Goal: Task Accomplishment & Management: Use online tool/utility

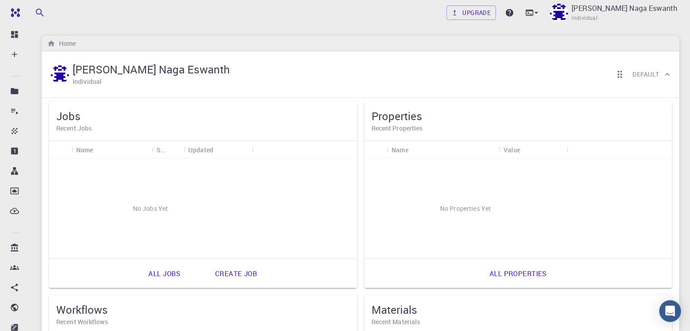
drag, startPoint x: 0, startPoint y: 0, endPoint x: 553, endPoint y: 127, distance: 567.6
click at [350, 317] on h6 "Recent Workflows" at bounding box center [202, 322] width 293 height 10
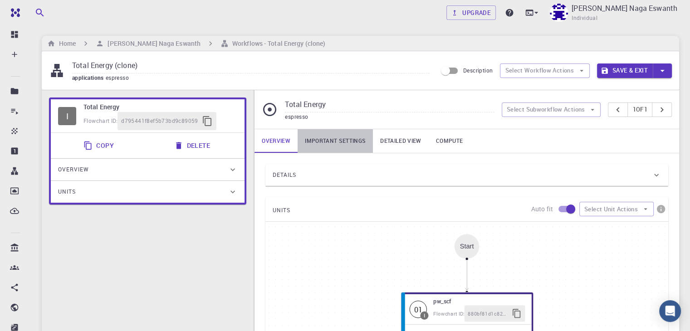
click at [338, 133] on link "Important settings" at bounding box center [334, 141] width 75 height 24
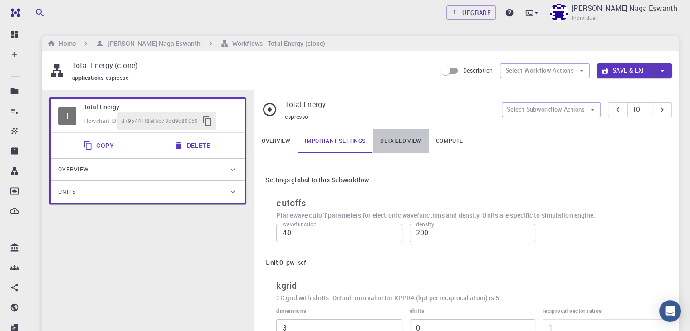
click at [398, 141] on link "Detailed view" at bounding box center [400, 141] width 55 height 24
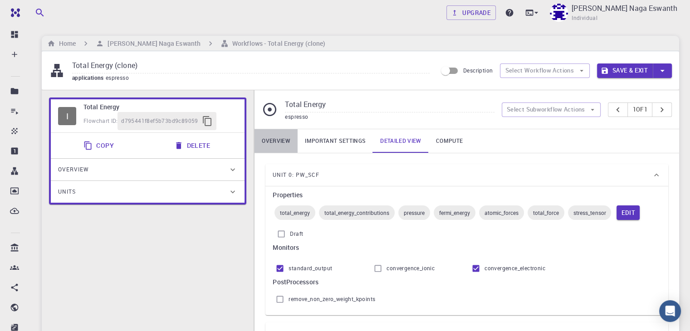
click at [276, 146] on link "Overview" at bounding box center [275, 141] width 43 height 24
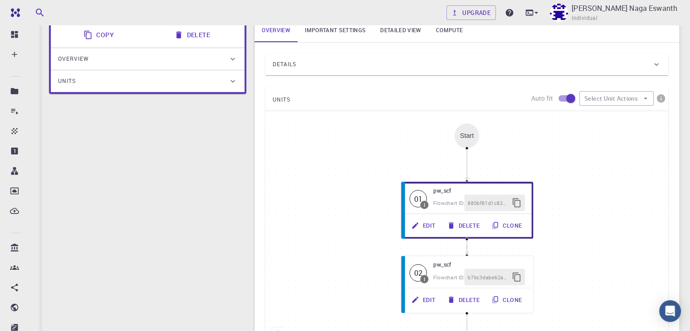
scroll to position [112, 0]
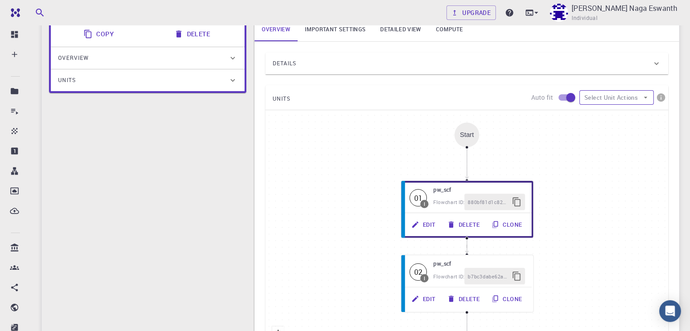
click at [627, 95] on button "Select Unit Actions" at bounding box center [616, 97] width 74 height 15
click at [626, 117] on span "Add Unit" at bounding box center [624, 116] width 42 height 9
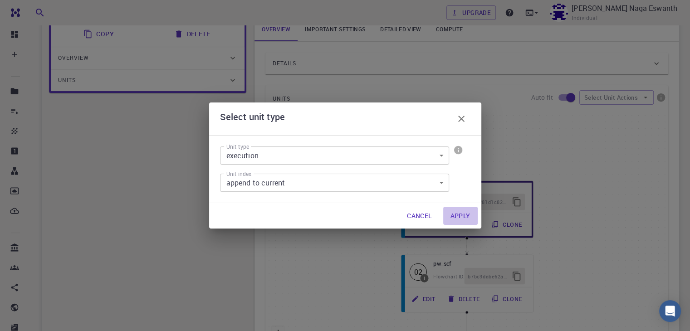
click at [464, 220] on button "Apply" at bounding box center [460, 216] width 34 height 18
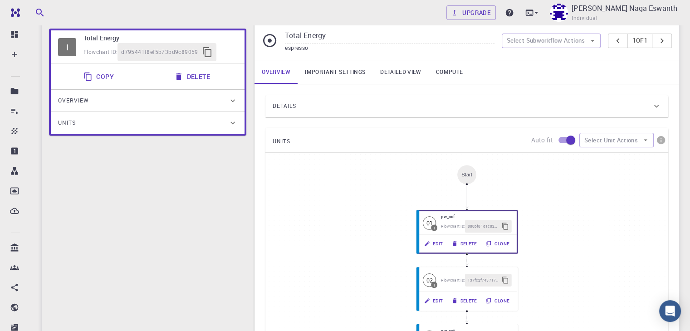
scroll to position [63, 0]
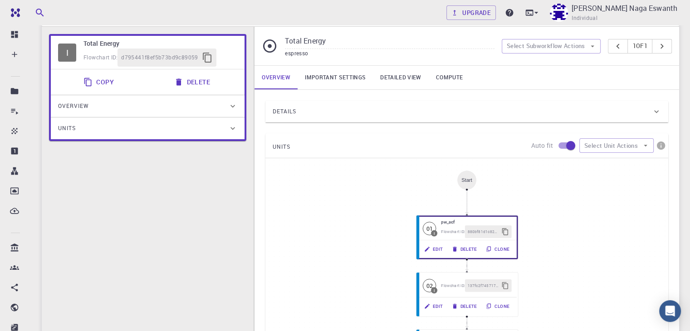
click at [462, 188] on div "Start" at bounding box center [466, 179] width 19 height 19
click at [468, 185] on div "Start" at bounding box center [466, 179] width 19 height 19
click at [225, 127] on div "Units" at bounding box center [143, 128] width 170 height 15
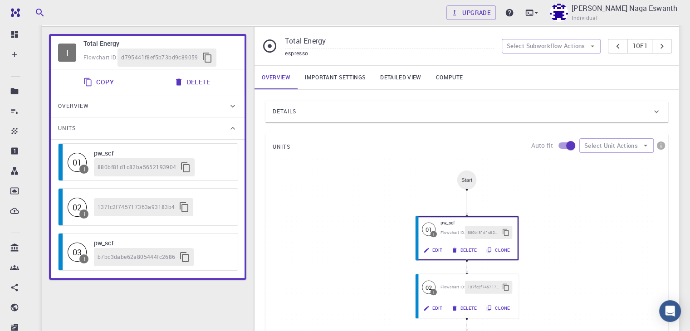
click at [236, 98] on div "Overview" at bounding box center [148, 106] width 194 height 22
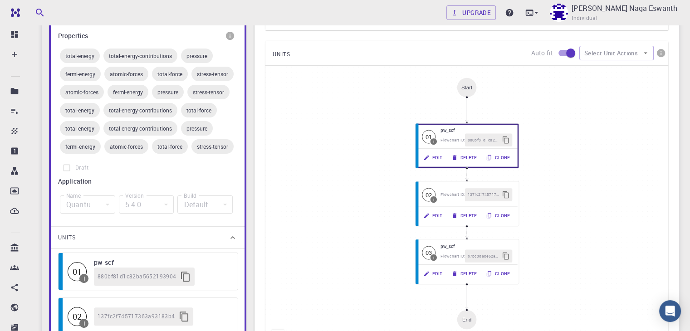
scroll to position [157, 0]
click at [67, 175] on label "Draft" at bounding box center [147, 166] width 179 height 17
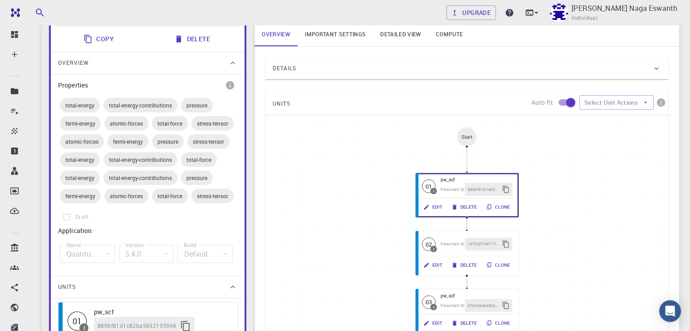
scroll to position [106, 0]
click at [79, 103] on span "total-energy" at bounding box center [80, 105] width 40 height 7
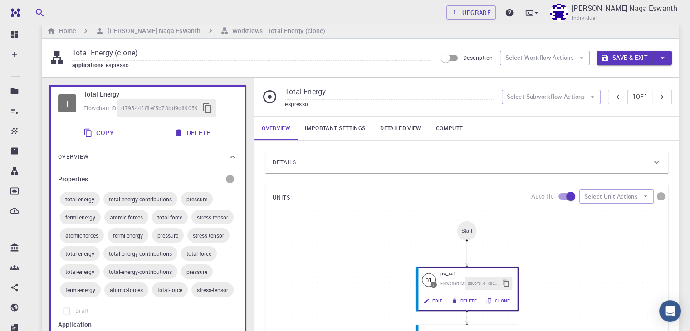
scroll to position [12, 0]
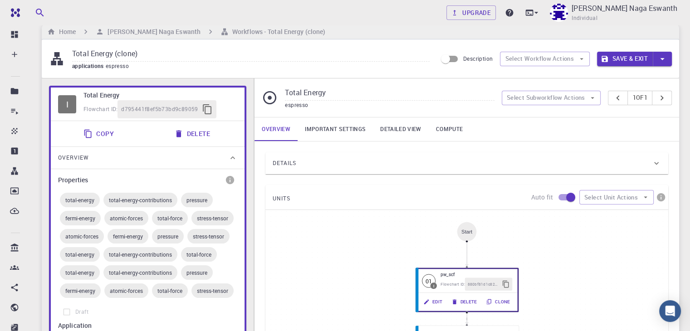
click at [181, 61] on input "Total Energy (clone)" at bounding box center [250, 54] width 357 height 15
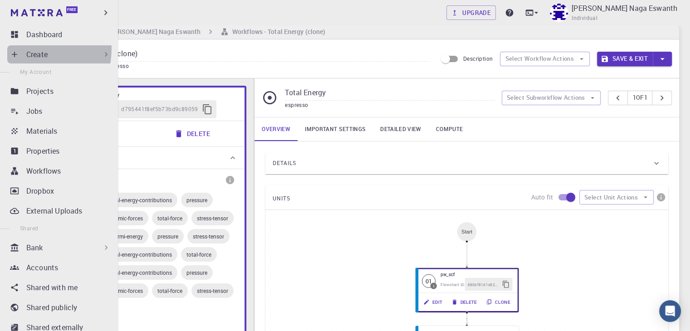
click at [17, 48] on div "Create" at bounding box center [60, 54] width 107 height 18
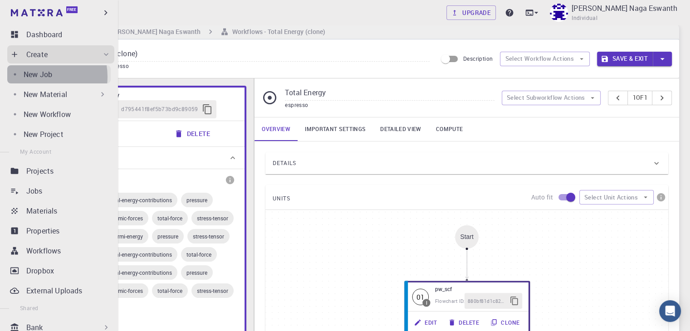
click at [36, 77] on p "New Job" at bounding box center [38, 74] width 29 height 11
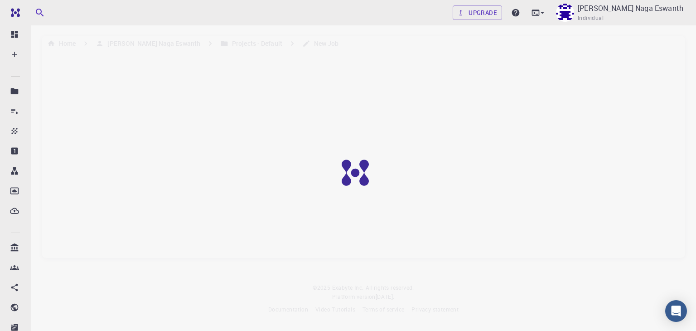
click at [142, 82] on div at bounding box center [362, 179] width 724 height 359
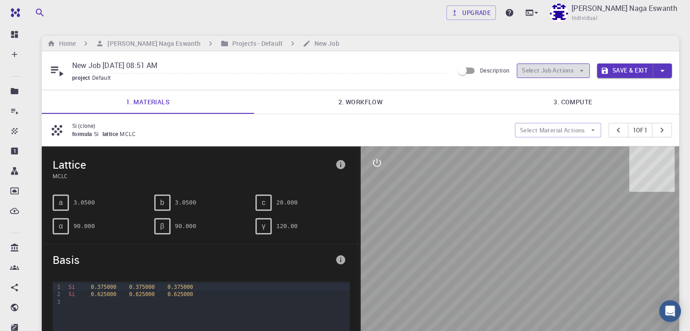
click at [535, 71] on button "Select Job Actions" at bounding box center [552, 70] width 73 height 15
click at [435, 190] on div at bounding box center [519, 287] width 319 height 282
click at [534, 17] on icon at bounding box center [529, 12] width 9 height 9
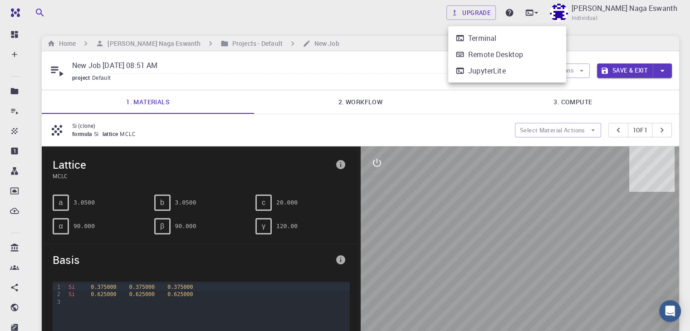
click at [492, 110] on div at bounding box center [345, 165] width 690 height 331
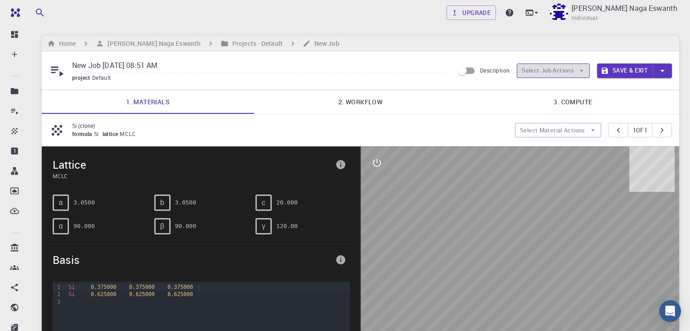
click at [577, 68] on button "Select Job Actions" at bounding box center [552, 70] width 73 height 15
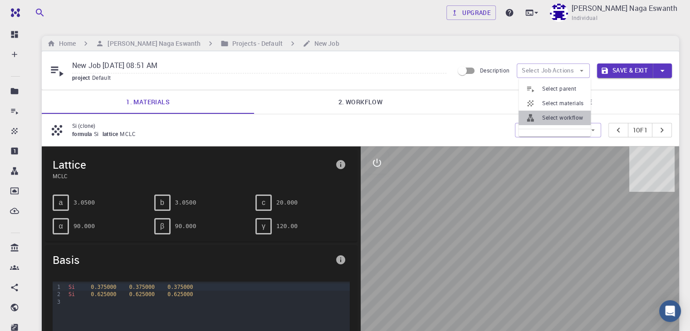
click at [574, 117] on span "Select workflow" at bounding box center [562, 117] width 41 height 9
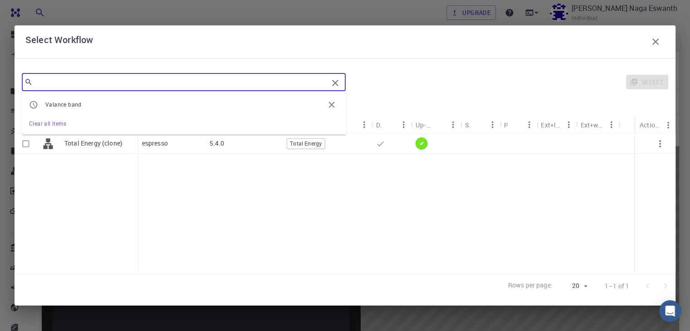
click at [124, 82] on input "text" at bounding box center [180, 82] width 295 height 13
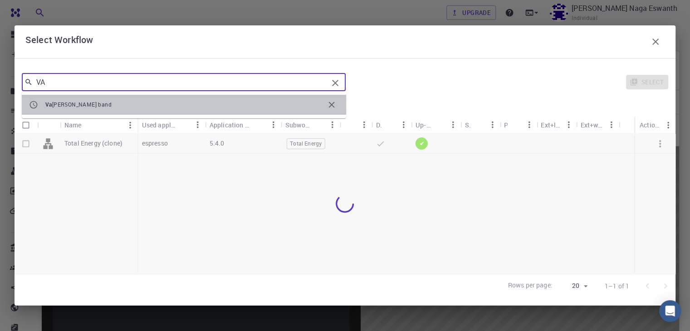
click at [120, 104] on span "Va [PERSON_NAME] band" at bounding box center [184, 104] width 279 height 9
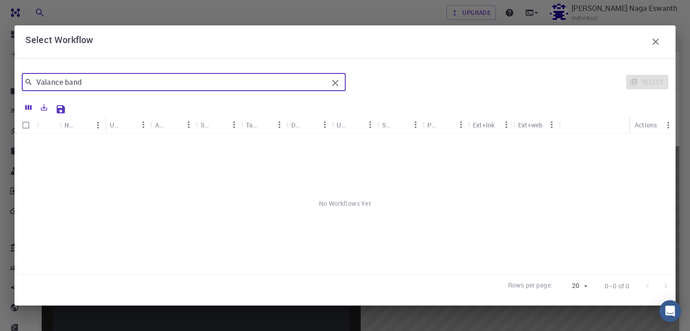
type input "Valance band"
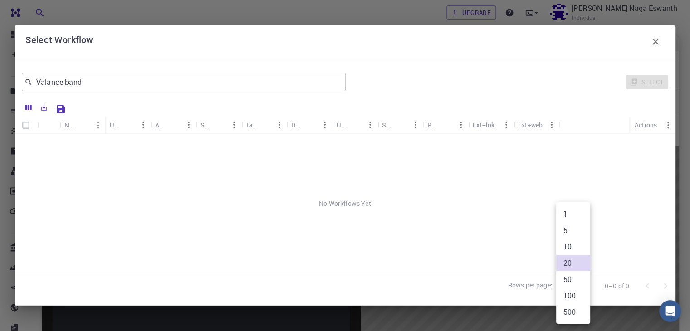
click at [583, 287] on body "Free Dashboard Create New Job New Material Create Material Upload File Import f…" at bounding box center [345, 290] width 690 height 581
click at [580, 311] on li "500" at bounding box center [573, 312] width 34 height 16
type input "500"
click at [647, 76] on div "Select" at bounding box center [508, 82] width 319 height 22
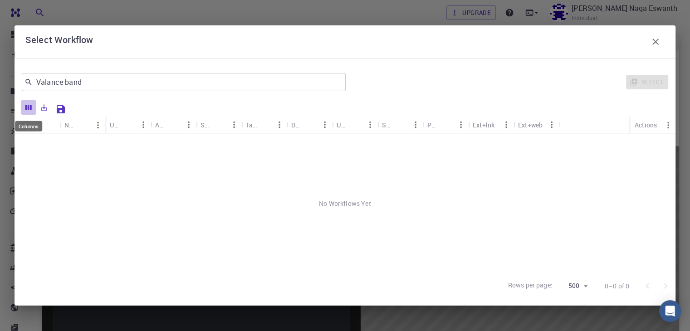
click at [33, 103] on button "Columns" at bounding box center [28, 107] width 15 height 15
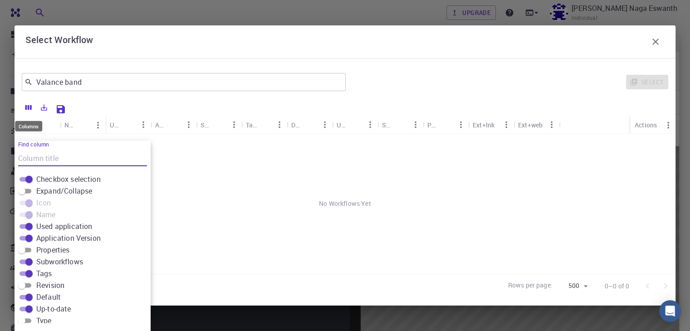
scroll to position [7, 0]
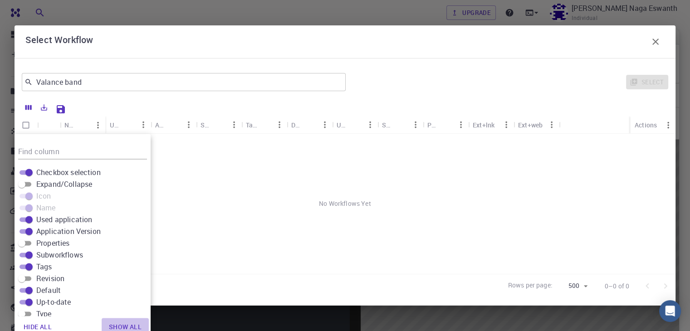
click at [124, 324] on button "Show all" at bounding box center [125, 327] width 47 height 18
checkbox input "true"
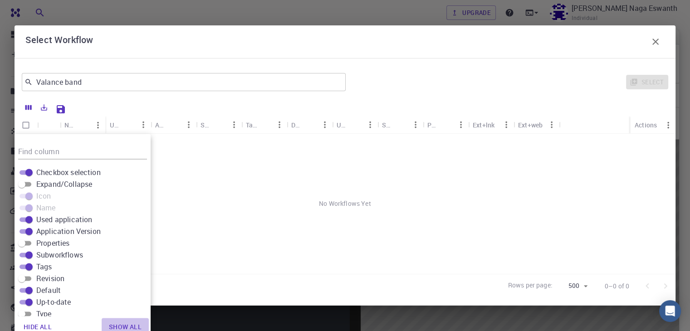
checkbox input "true"
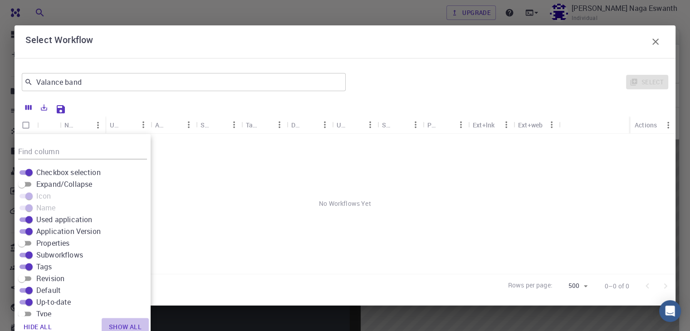
checkbox input "true"
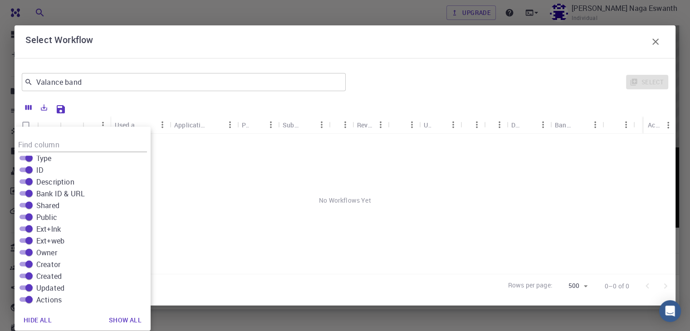
scroll to position [202, 0]
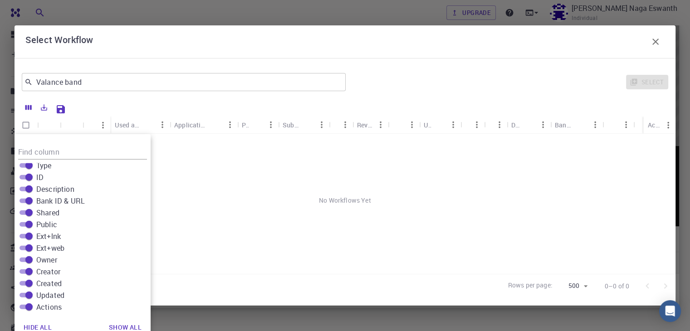
click at [203, 224] on div "No Workflows Yet" at bounding box center [345, 200] width 661 height 133
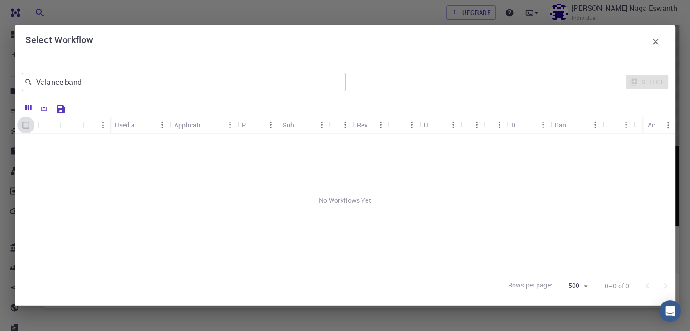
click at [27, 122] on input "Select all rows" at bounding box center [25, 125] width 17 height 17
checkbox input "false"
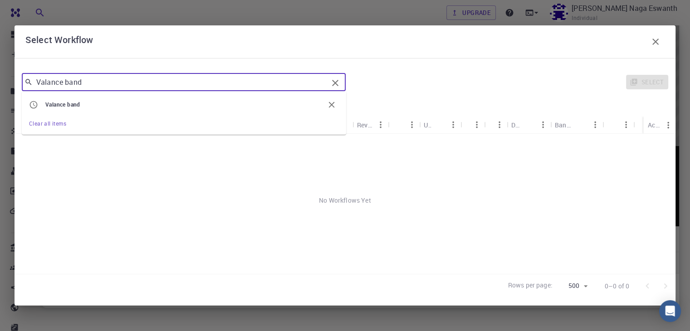
drag, startPoint x: 154, startPoint y: 82, endPoint x: 261, endPoint y: 80, distance: 107.0
click at [261, 80] on input "Valance band" at bounding box center [180, 82] width 295 height 13
click at [332, 82] on icon "Clear" at bounding box center [335, 83] width 11 height 11
click at [356, 117] on div "Tags" at bounding box center [353, 125] width 9 height 18
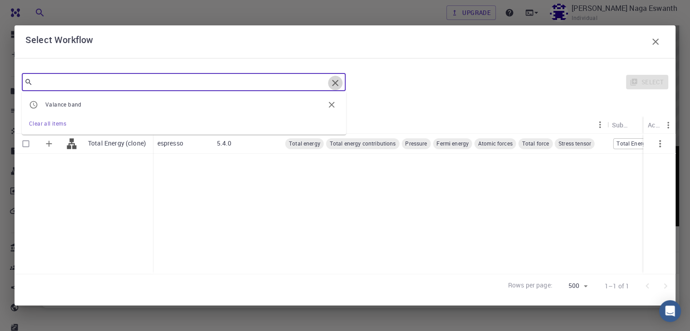
click at [337, 83] on icon "Clear" at bounding box center [335, 83] width 11 height 11
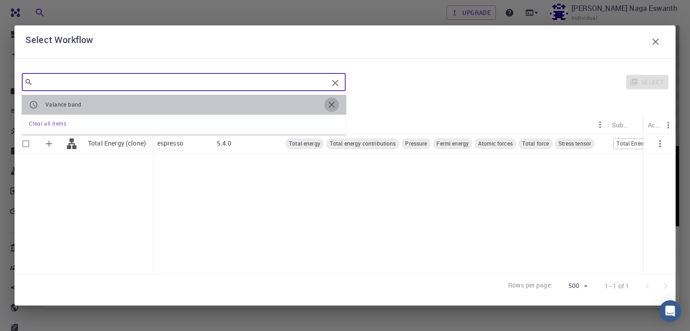
click at [330, 105] on icon "button" at bounding box center [331, 105] width 10 height 10
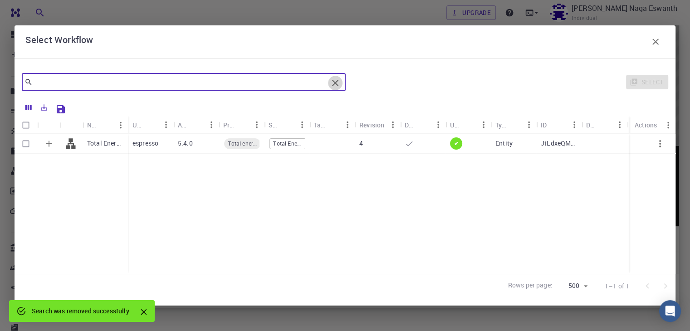
click at [335, 85] on icon "Clear" at bounding box center [335, 83] width 11 height 11
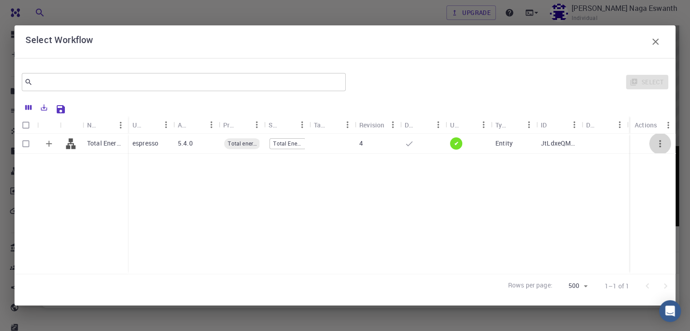
click at [659, 143] on icon "button" at bounding box center [660, 143] width 2 height 7
click at [653, 41] on icon "button" at bounding box center [655, 41] width 11 height 11
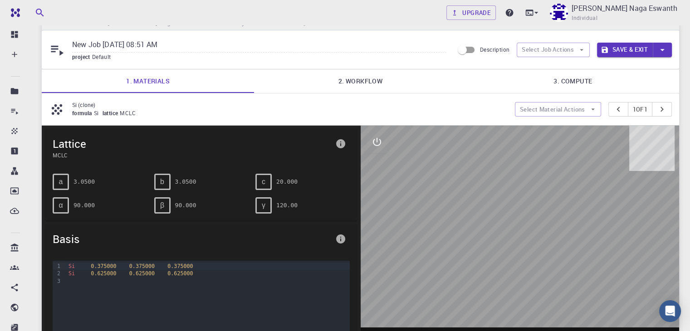
scroll to position [0, 0]
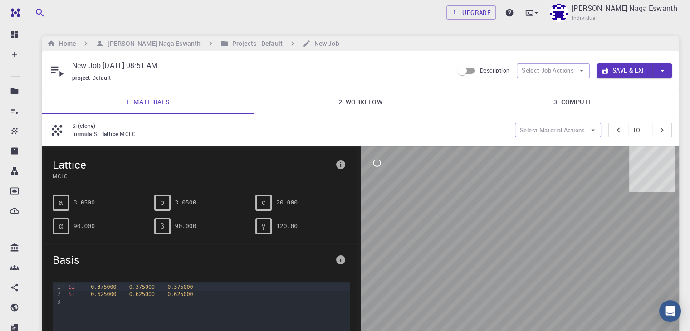
click at [369, 102] on link "2. Workflow" at bounding box center [360, 102] width 212 height 24
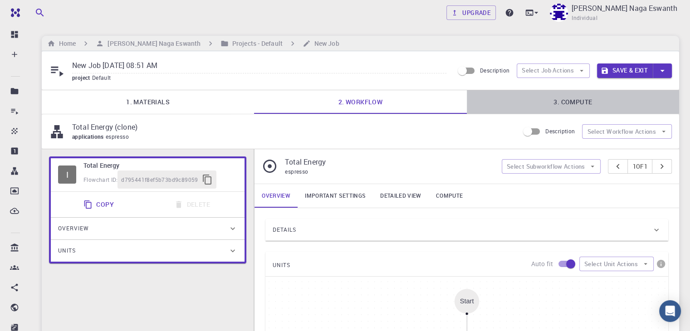
click at [553, 98] on link "3. Compute" at bounding box center [573, 102] width 212 height 24
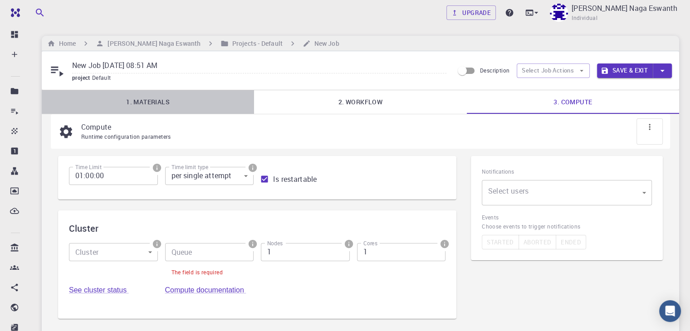
click at [160, 102] on link "1. Materials" at bounding box center [148, 102] width 212 height 24
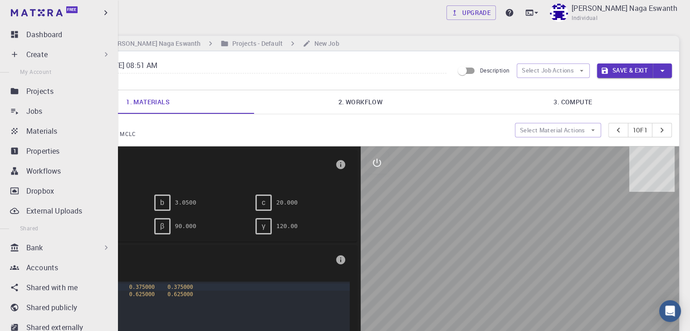
click at [65, 51] on div "Create" at bounding box center [68, 54] width 84 height 11
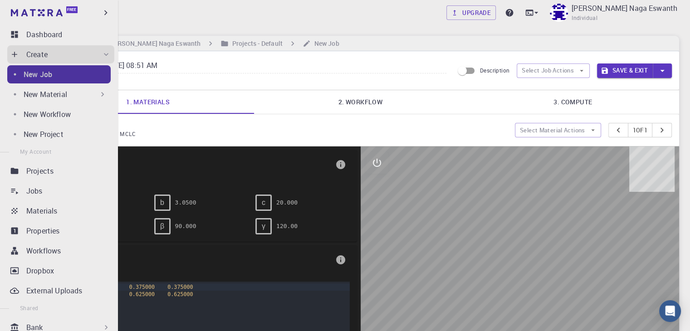
click at [66, 73] on div "New Job" at bounding box center [67, 74] width 87 height 11
click at [81, 81] on link "New Job" at bounding box center [58, 74] width 103 height 18
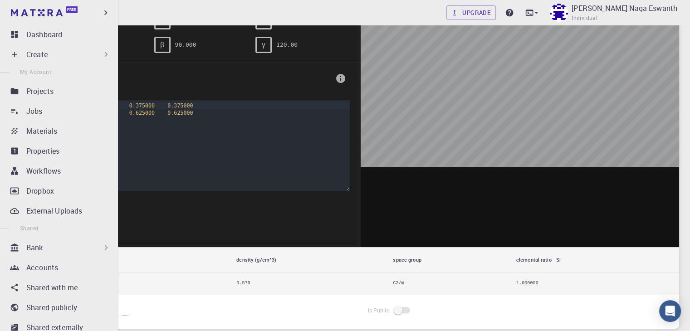
click at [44, 240] on div "Bank" at bounding box center [60, 247] width 107 height 18
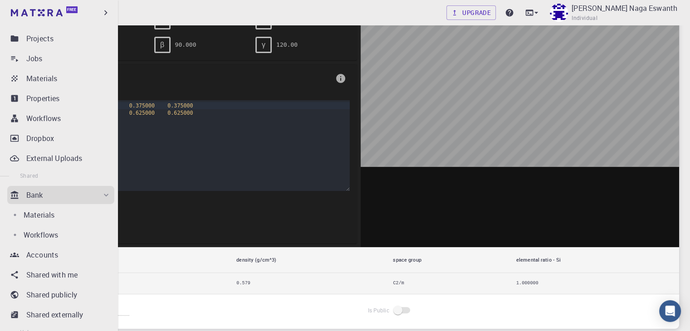
scroll to position [54, 0]
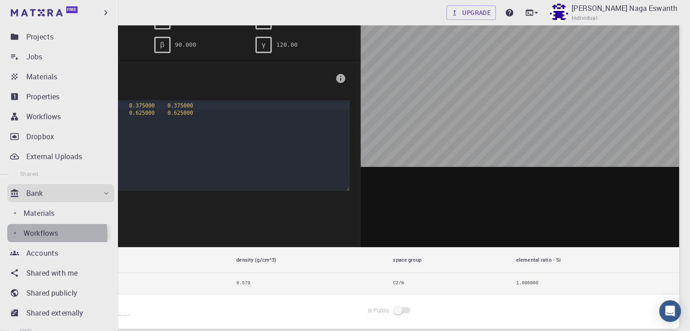
click at [44, 234] on p "Workflows" at bounding box center [41, 233] width 34 height 11
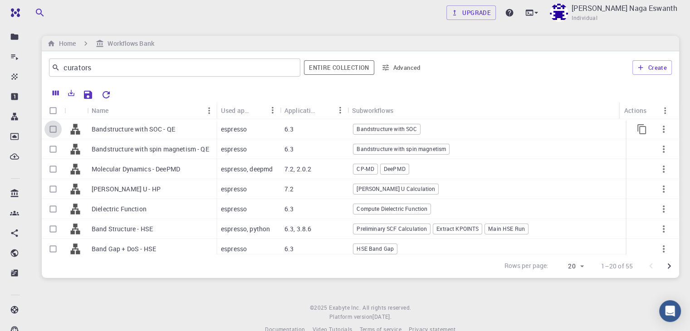
click at [56, 128] on input "Select row" at bounding box center [52, 129] width 17 height 17
checkbox input "true"
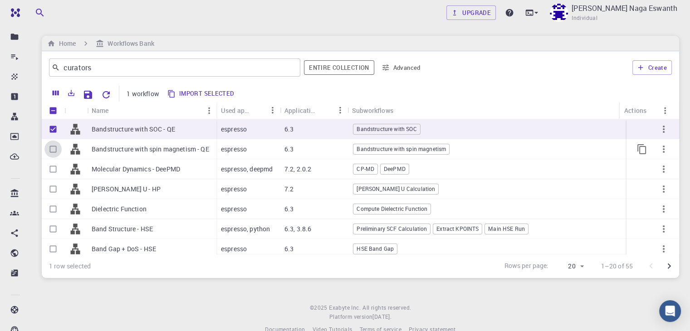
click at [50, 145] on input "Select row" at bounding box center [52, 149] width 17 height 17
checkbox input "true"
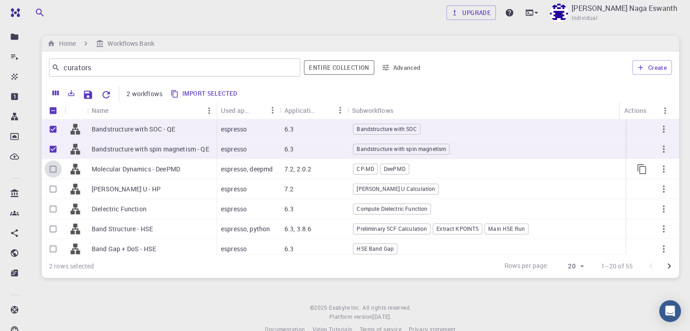
click at [52, 165] on input "Select row" at bounding box center [52, 168] width 17 height 17
checkbox input "true"
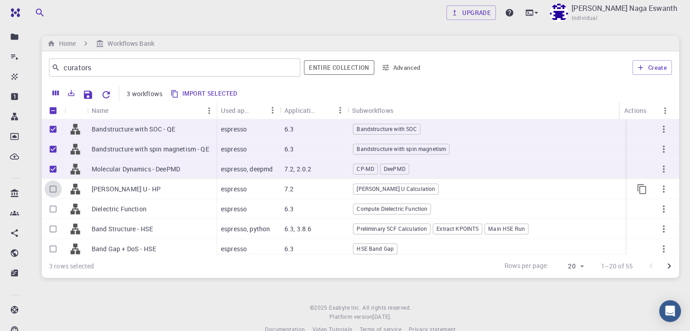
click at [53, 193] on input "Select row" at bounding box center [52, 188] width 17 height 17
checkbox input "true"
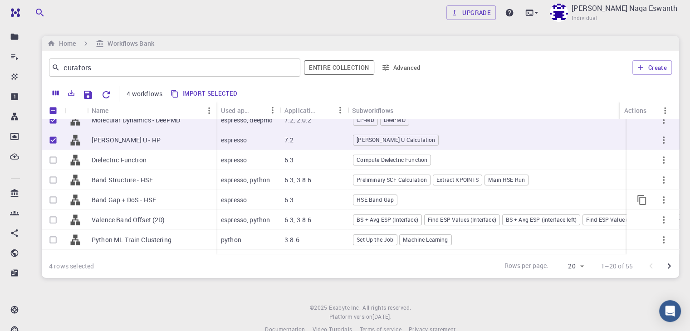
scroll to position [63, 0]
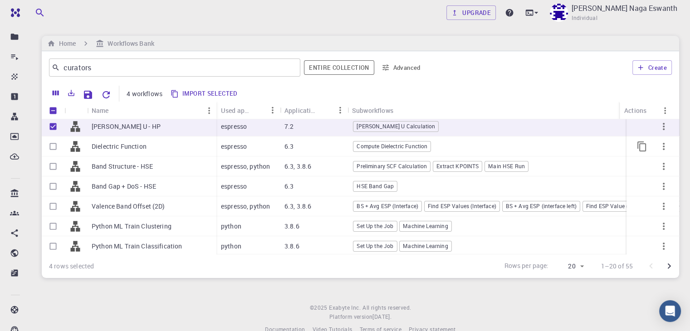
click at [54, 147] on input "Select row" at bounding box center [52, 146] width 17 height 17
checkbox input "true"
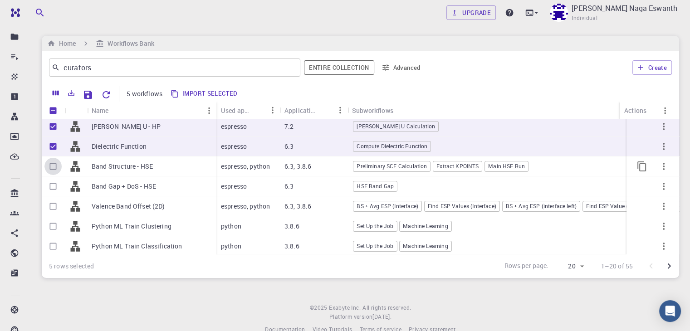
click at [55, 159] on input "Select row" at bounding box center [52, 166] width 17 height 17
checkbox input "true"
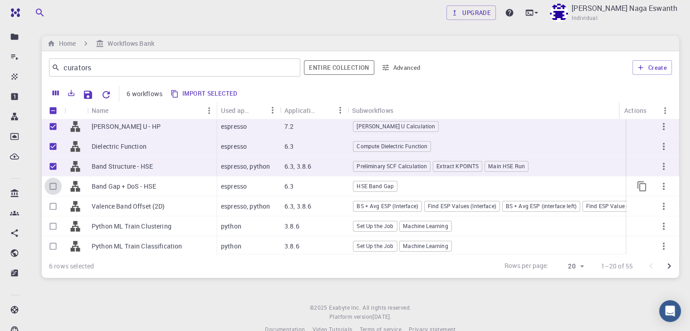
click at [54, 185] on input "Select row" at bounding box center [52, 186] width 17 height 17
checkbox input "true"
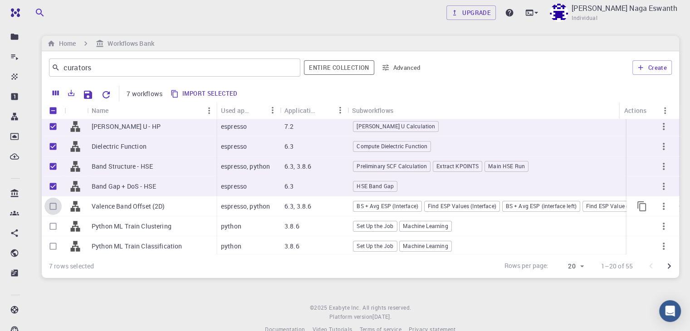
click at [55, 204] on input "Select row" at bounding box center [52, 206] width 17 height 17
checkbox input "true"
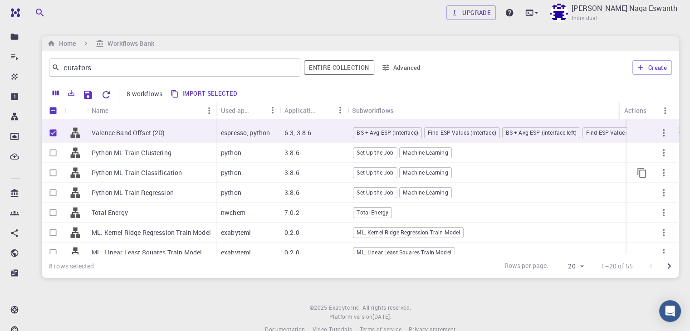
scroll to position [137, 0]
click at [52, 151] on input "Select row" at bounding box center [52, 151] width 17 height 17
checkbox input "true"
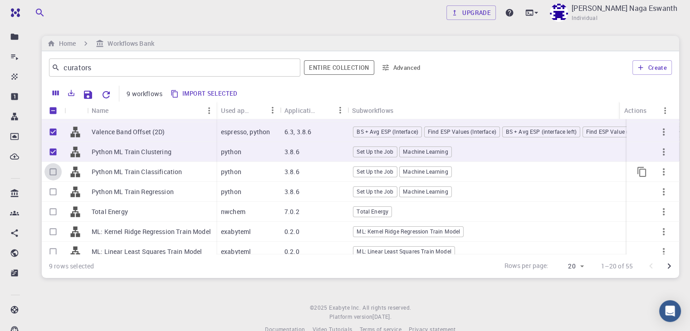
click at [53, 169] on input "Select row" at bounding box center [52, 171] width 17 height 17
checkbox input "true"
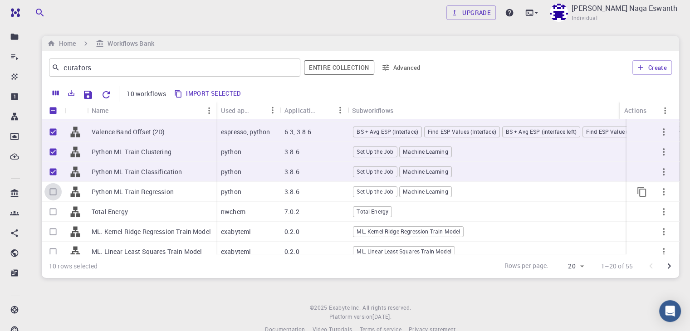
click at [49, 184] on input "Select row" at bounding box center [52, 191] width 17 height 17
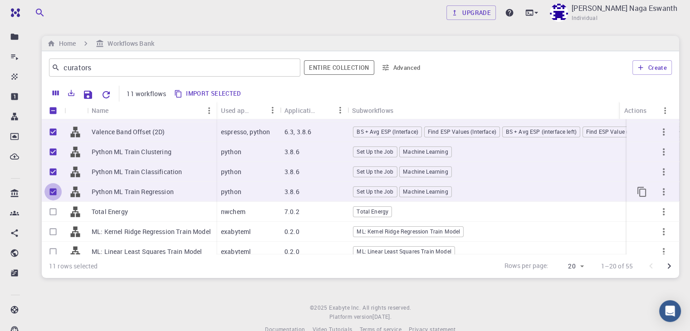
click at [52, 192] on input "Unselect row" at bounding box center [52, 191] width 17 height 17
checkbox input "false"
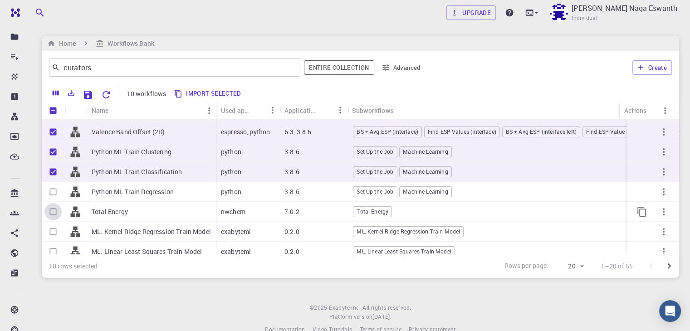
click at [53, 204] on input "Select row" at bounding box center [52, 211] width 17 height 17
checkbox input "true"
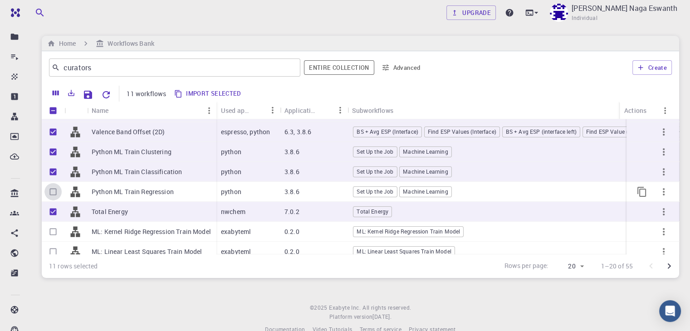
click at [53, 194] on input "Select row" at bounding box center [52, 191] width 17 height 17
checkbox input "true"
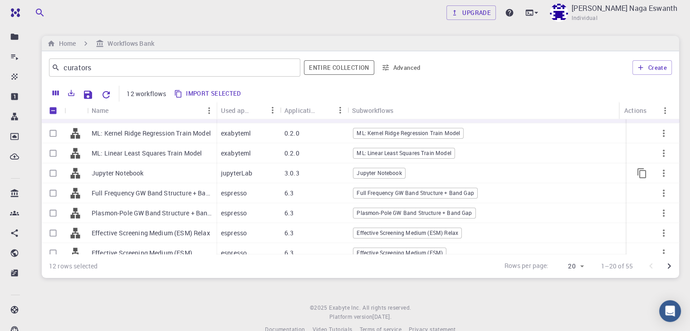
scroll to position [237, 0]
click at [55, 130] on input "Select row" at bounding box center [52, 131] width 17 height 17
checkbox input "true"
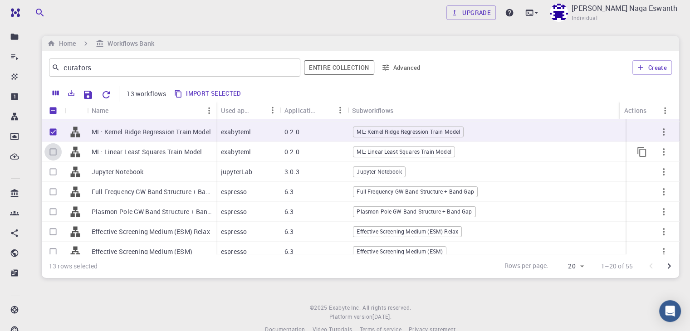
click at [53, 147] on input "Select row" at bounding box center [52, 151] width 17 height 17
checkbox input "true"
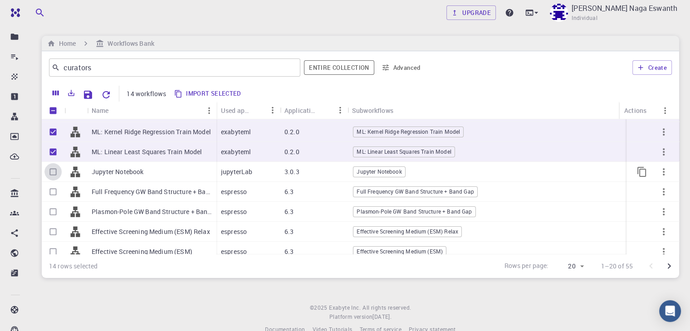
click at [53, 163] on input "Select row" at bounding box center [52, 171] width 17 height 17
checkbox input "true"
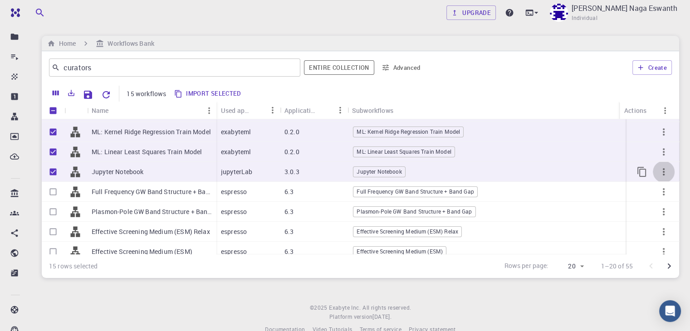
click at [658, 175] on icon "button" at bounding box center [663, 171] width 11 height 11
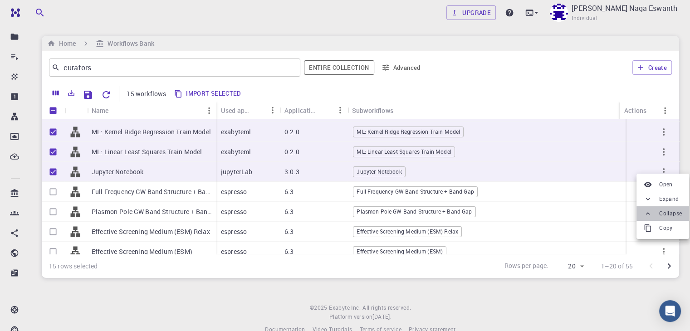
click at [658, 213] on li "Collapse" at bounding box center [662, 213] width 53 height 15
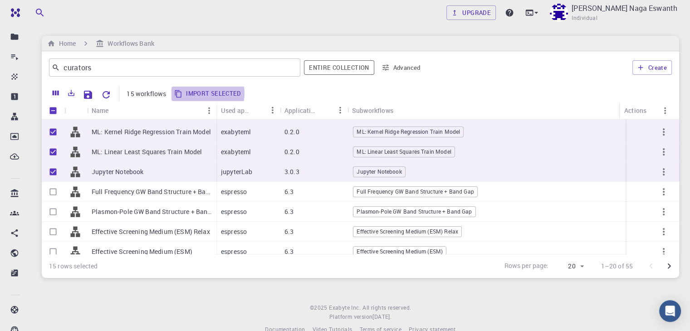
click at [204, 93] on button "Import selected" at bounding box center [207, 94] width 73 height 15
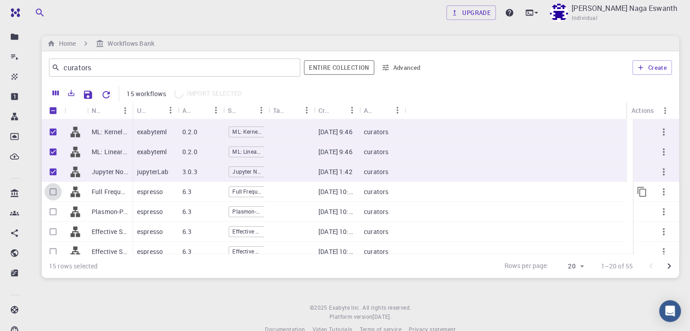
click at [53, 189] on input "Select row" at bounding box center [52, 191] width 17 height 17
checkbox input "true"
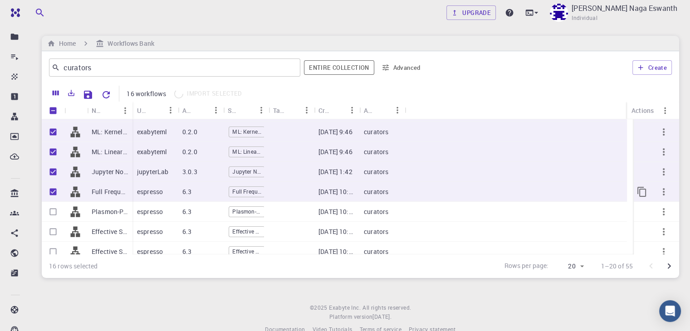
scroll to position [264, 0]
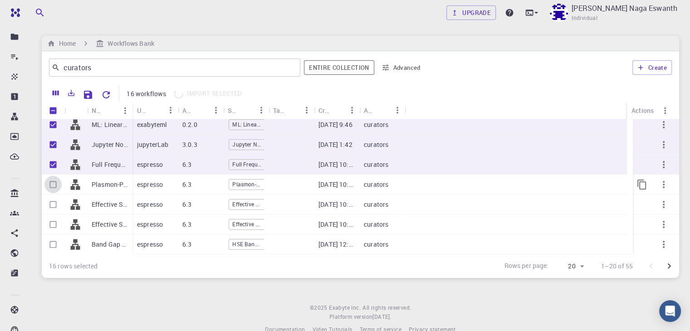
click at [53, 183] on input "Select row" at bounding box center [52, 184] width 17 height 17
checkbox input "true"
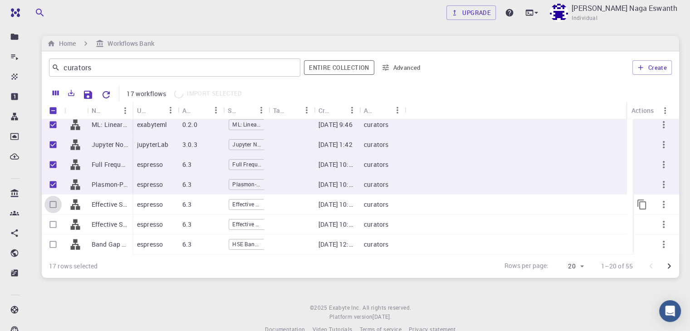
click at [52, 202] on input "Select row" at bounding box center [52, 204] width 17 height 17
checkbox input "true"
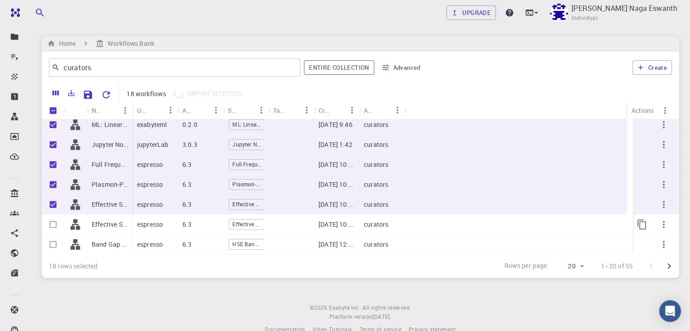
click at [51, 222] on input "Select row" at bounding box center [52, 224] width 17 height 17
checkbox input "true"
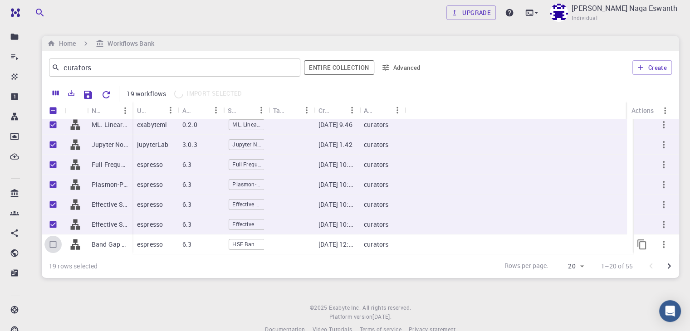
click at [54, 247] on input "Select row" at bounding box center [52, 244] width 17 height 17
checkbox input "true"
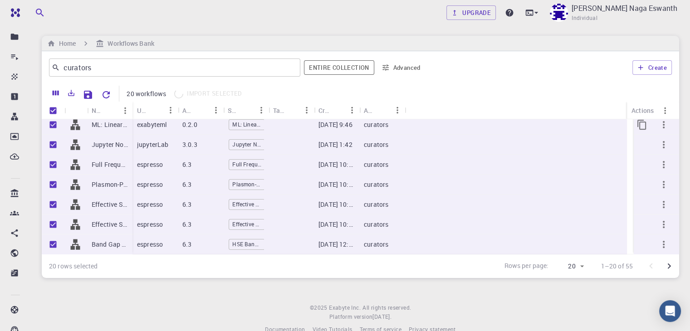
checkbox input "false"
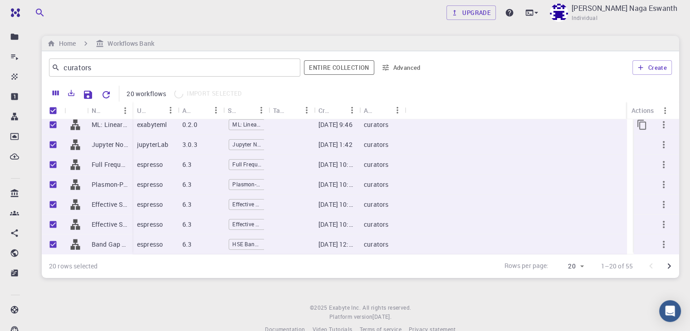
checkbox input "false"
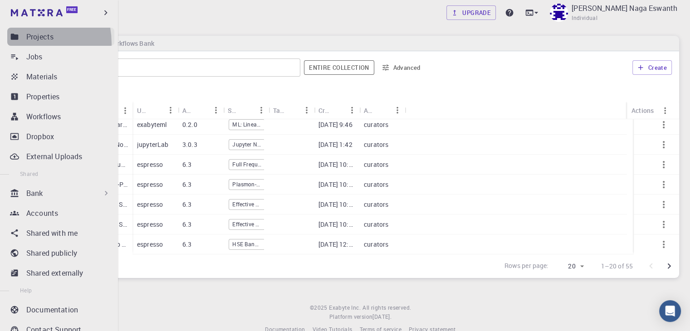
click at [18, 43] on link "Projects" at bounding box center [60, 37] width 107 height 18
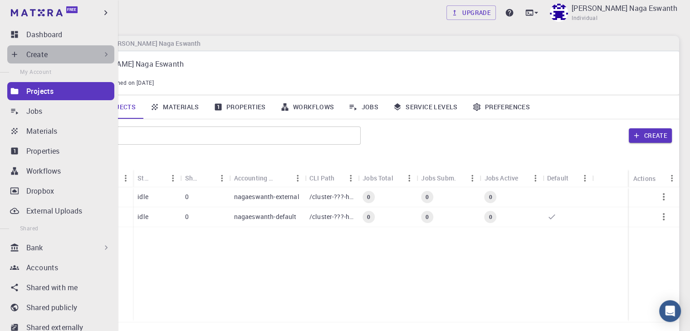
click at [65, 58] on div "Create" at bounding box center [68, 54] width 84 height 11
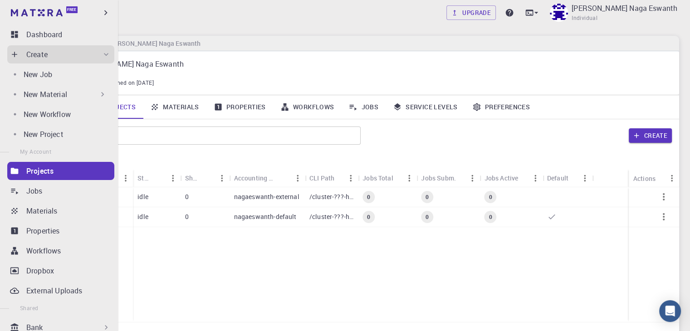
click at [67, 84] on div "New Job New Material Create Material Upload File Import from Bank Import from 3…" at bounding box center [60, 103] width 107 height 80
click at [68, 77] on div "New Job" at bounding box center [67, 74] width 87 height 11
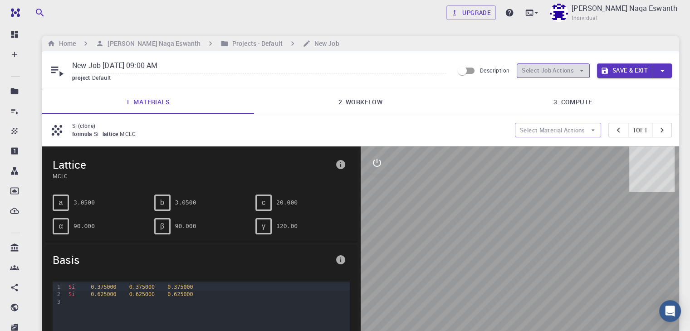
click at [562, 69] on button "Select Job Actions" at bounding box center [552, 70] width 73 height 15
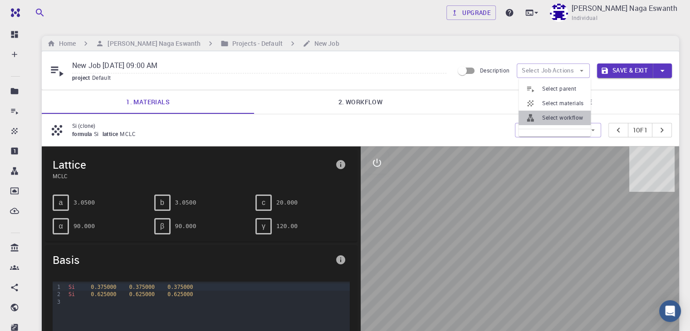
click at [557, 117] on span "Select workflow" at bounding box center [562, 117] width 41 height 9
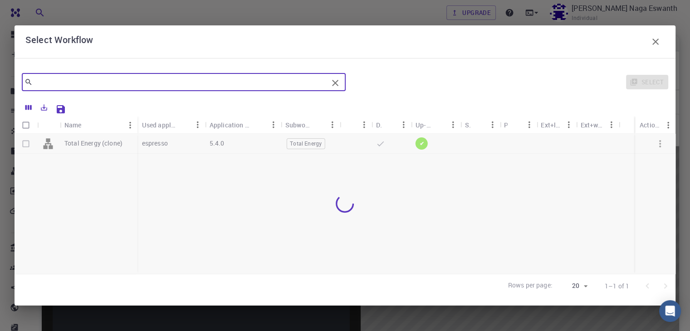
click at [193, 82] on input "text" at bounding box center [180, 82] width 295 height 13
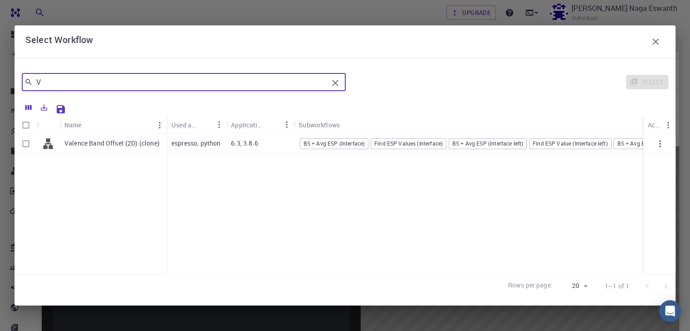
type input "V"
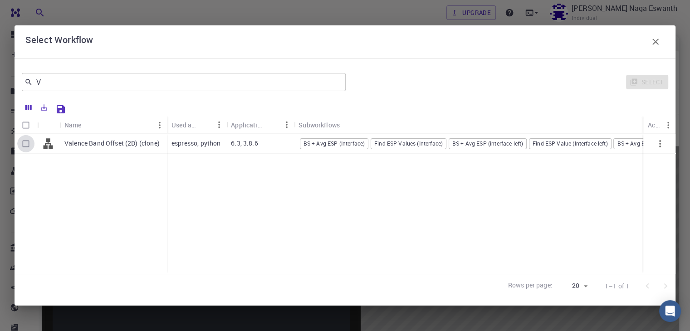
click at [23, 144] on input "Select row" at bounding box center [25, 143] width 17 height 17
checkbox input "true"
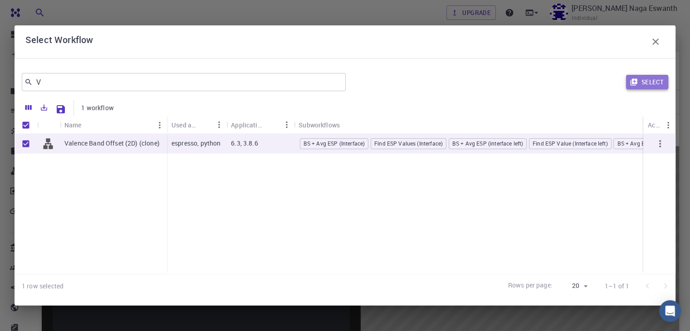
click at [640, 77] on button "Select" at bounding box center [647, 82] width 42 height 15
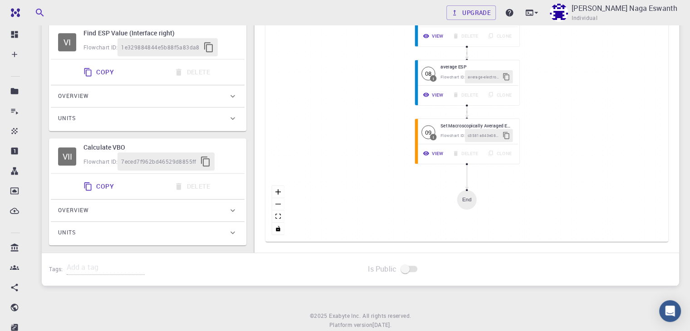
scroll to position [729, 0]
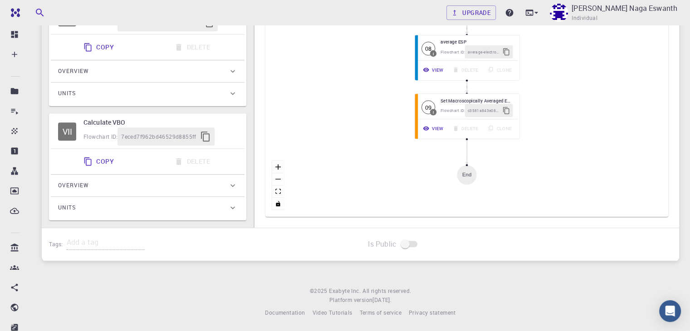
click at [407, 243] on span at bounding box center [409, 244] width 15 height 6
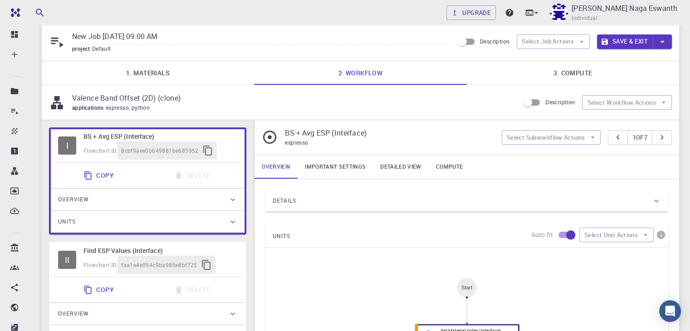
scroll to position [0, 0]
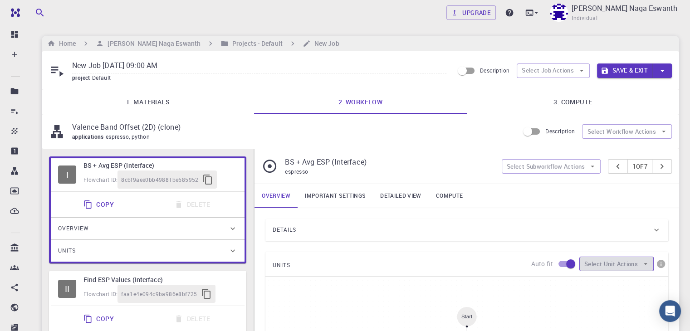
click at [601, 263] on button "Select Unit Actions" at bounding box center [616, 264] width 74 height 15
click at [590, 233] on div "Details" at bounding box center [461, 230] width 379 height 15
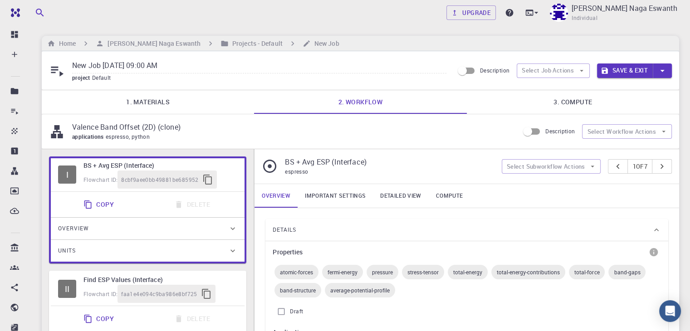
click at [322, 136] on div "applications espresso, python" at bounding box center [291, 136] width 439 height 9
click at [582, 74] on icon "button" at bounding box center [581, 71] width 8 height 8
click at [567, 116] on span "Select workflow" at bounding box center [562, 117] width 41 height 9
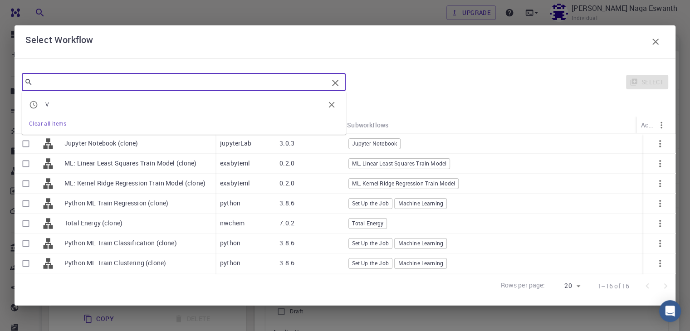
click at [76, 78] on input "text" at bounding box center [180, 82] width 295 height 13
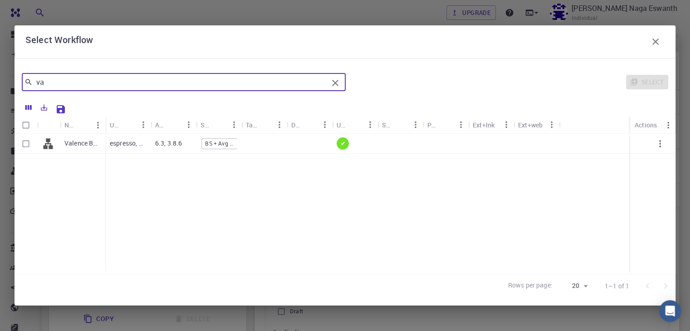
type input "va"
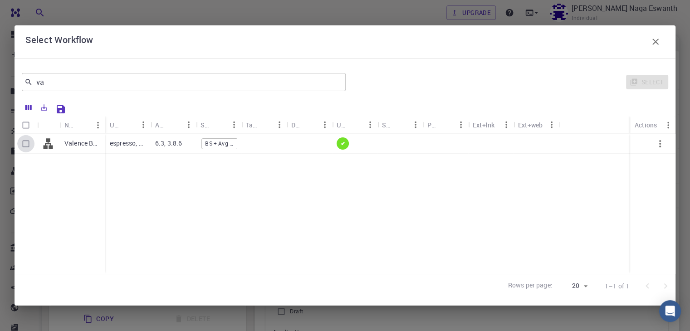
click at [26, 141] on input "Select row" at bounding box center [25, 143] width 17 height 17
checkbox input "true"
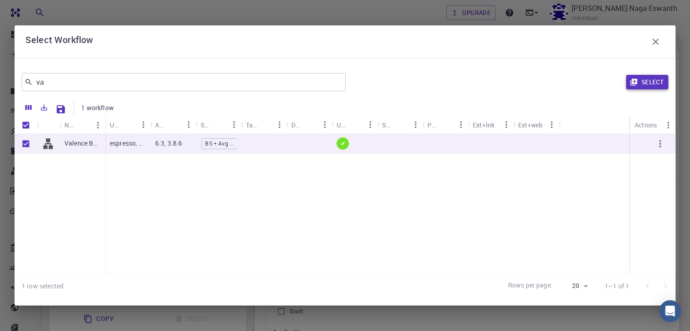
click at [643, 81] on button "Select" at bounding box center [647, 82] width 42 height 15
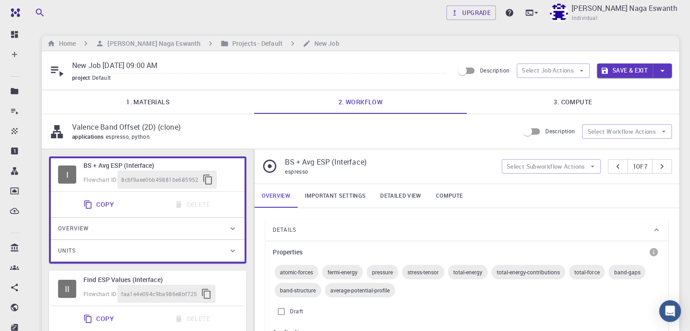
click at [56, 136] on icon at bounding box center [57, 131] width 12 height 13
click at [194, 126] on p "Valence Band Offset (2D) (clone)" at bounding box center [291, 127] width 439 height 11
drag, startPoint x: 194, startPoint y: 126, endPoint x: 64, endPoint y: 135, distance: 130.4
click at [64, 135] on div "Valence Band Offset (2D) (clone) applications espresso, python" at bounding box center [284, 132] width 470 height 20
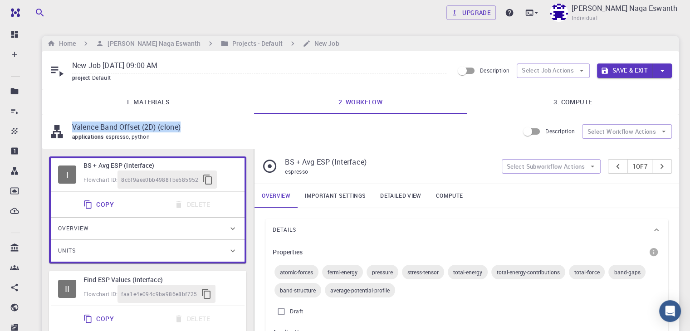
click at [64, 135] on icon at bounding box center [57, 132] width 16 height 16
click at [44, 132] on div "Valence Band Offset (2D) (clone) applications espresso, python Description Sele…" at bounding box center [360, 131] width 637 height 34
click at [52, 133] on icon at bounding box center [57, 132] width 16 height 16
click at [593, 98] on link "3. Compute" at bounding box center [573, 102] width 212 height 24
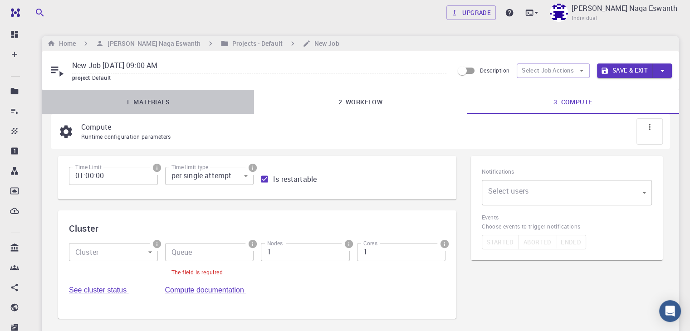
click at [150, 109] on link "1. Materials" at bounding box center [148, 102] width 212 height 24
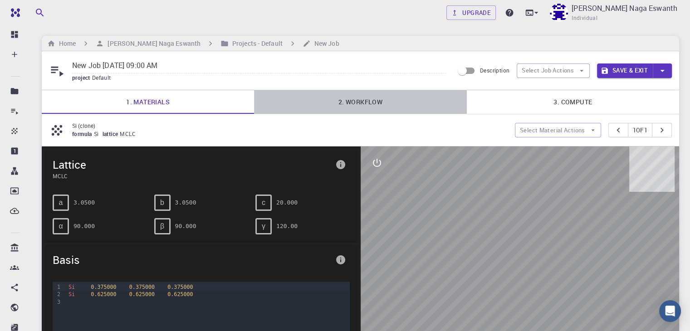
click at [358, 100] on link "2. Workflow" at bounding box center [360, 102] width 212 height 24
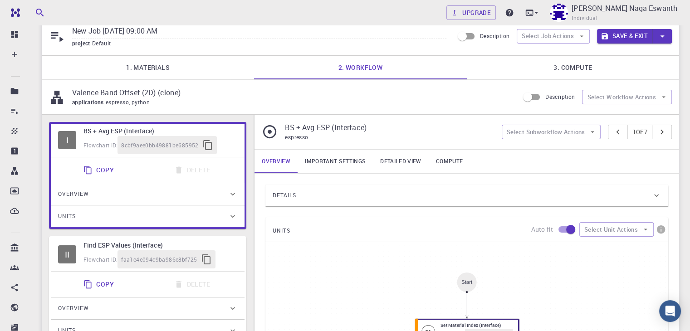
scroll to position [35, 0]
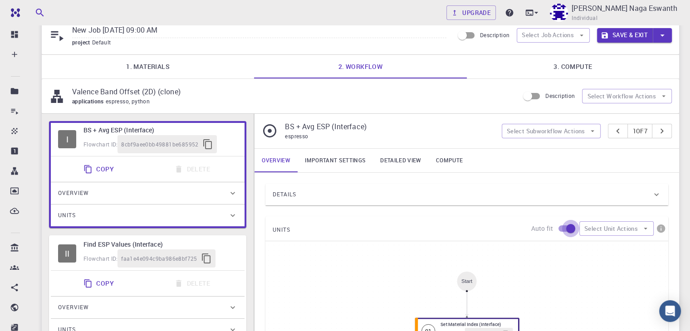
click at [569, 231] on input "checkbox" at bounding box center [571, 228] width 52 height 17
click at [569, 231] on input "checkbox" at bounding box center [561, 228] width 52 height 17
checkbox input "true"
click at [589, 229] on button "Select Unit Actions" at bounding box center [616, 228] width 74 height 15
click at [589, 243] on icon at bounding box center [591, 247] width 9 height 9
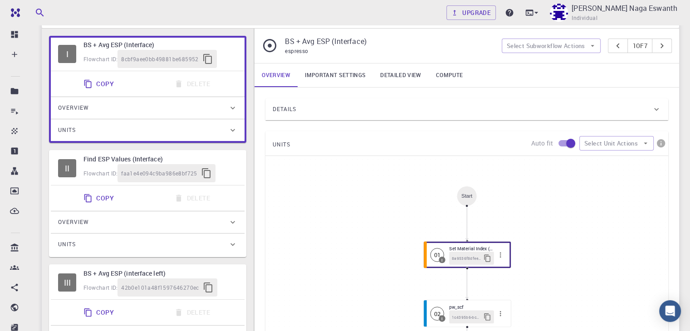
scroll to position [0, 0]
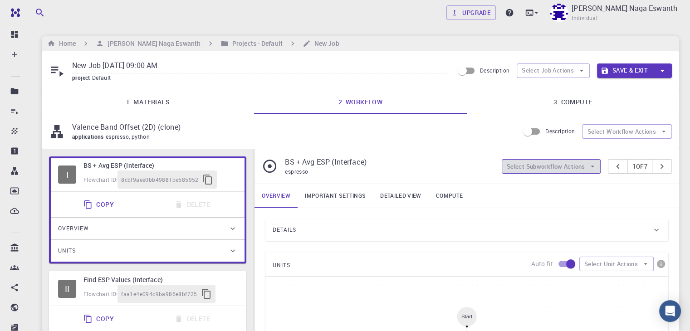
click at [576, 166] on button "Select Subworkflow Actions" at bounding box center [550, 166] width 99 height 15
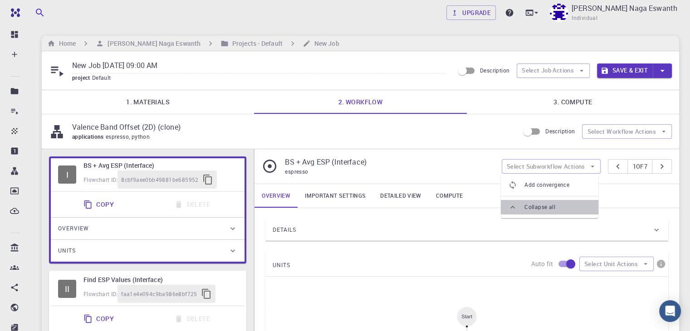
click at [556, 209] on span "Collapse all" at bounding box center [557, 207] width 67 height 9
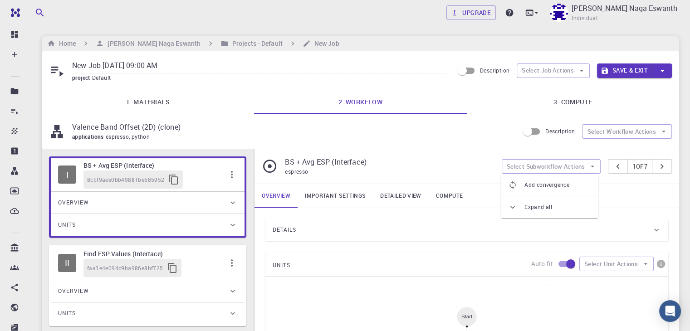
click at [350, 198] on link "Important settings" at bounding box center [334, 196] width 75 height 24
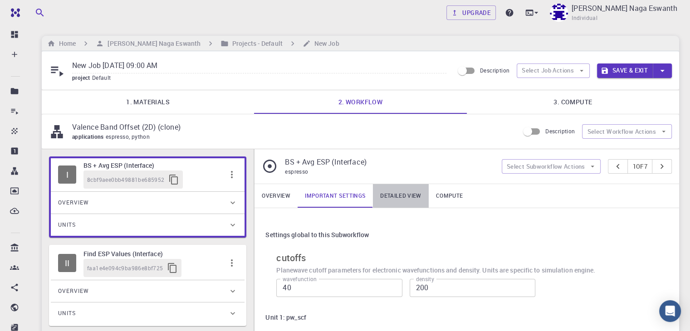
click at [399, 191] on link "Detailed view" at bounding box center [400, 196] width 55 height 24
